Goal: Task Accomplishment & Management: Use online tool/utility

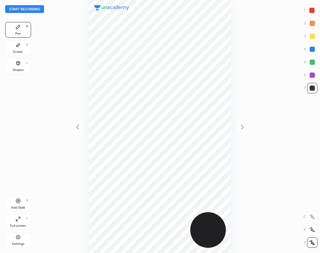
scroll to position [253, 217]
click at [14, 238] on div "Settings" at bounding box center [18, 240] width 26 height 16
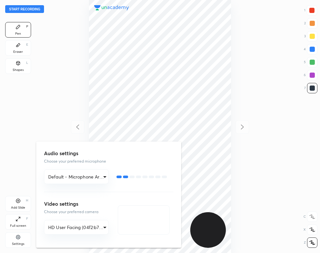
click at [71, 88] on div at bounding box center [160, 126] width 320 height 253
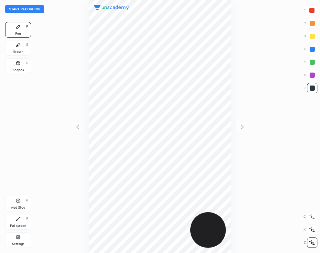
click at [38, 8] on button "Start recording" at bounding box center [24, 9] width 39 height 8
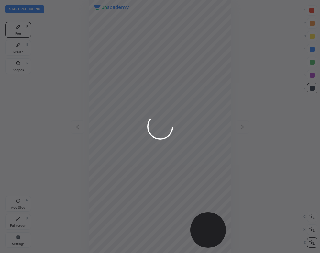
scroll to position [253, 217]
